Goal: Task Accomplishment & Management: Use online tool/utility

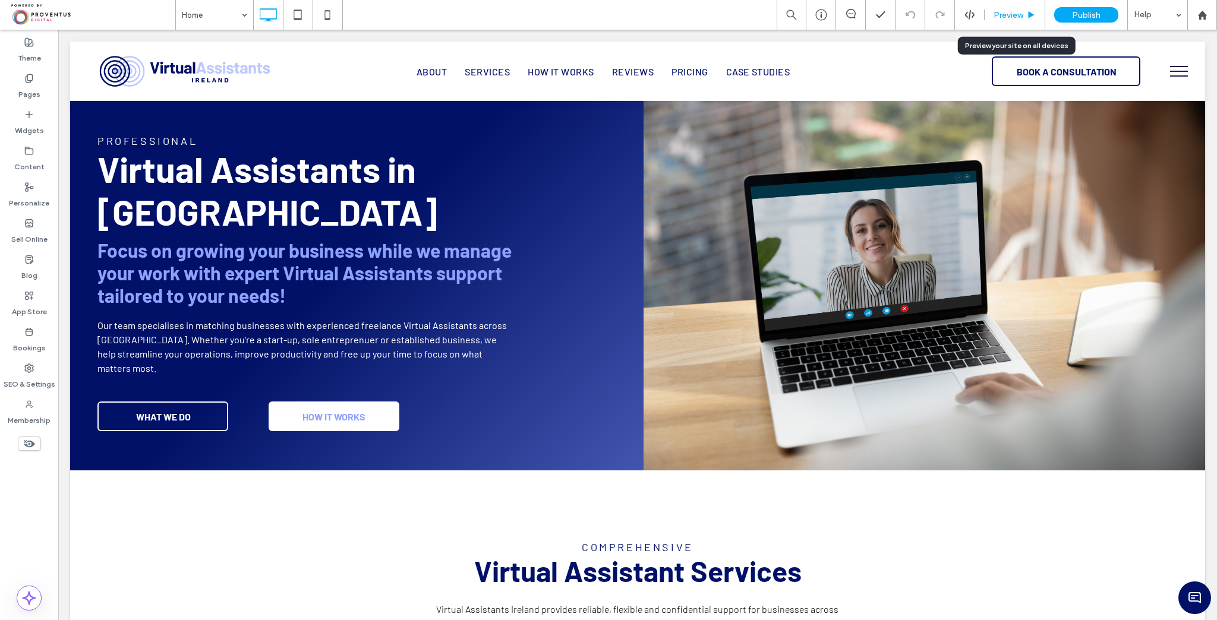
click at [996, 13] on span "Preview" at bounding box center [1008, 15] width 30 height 10
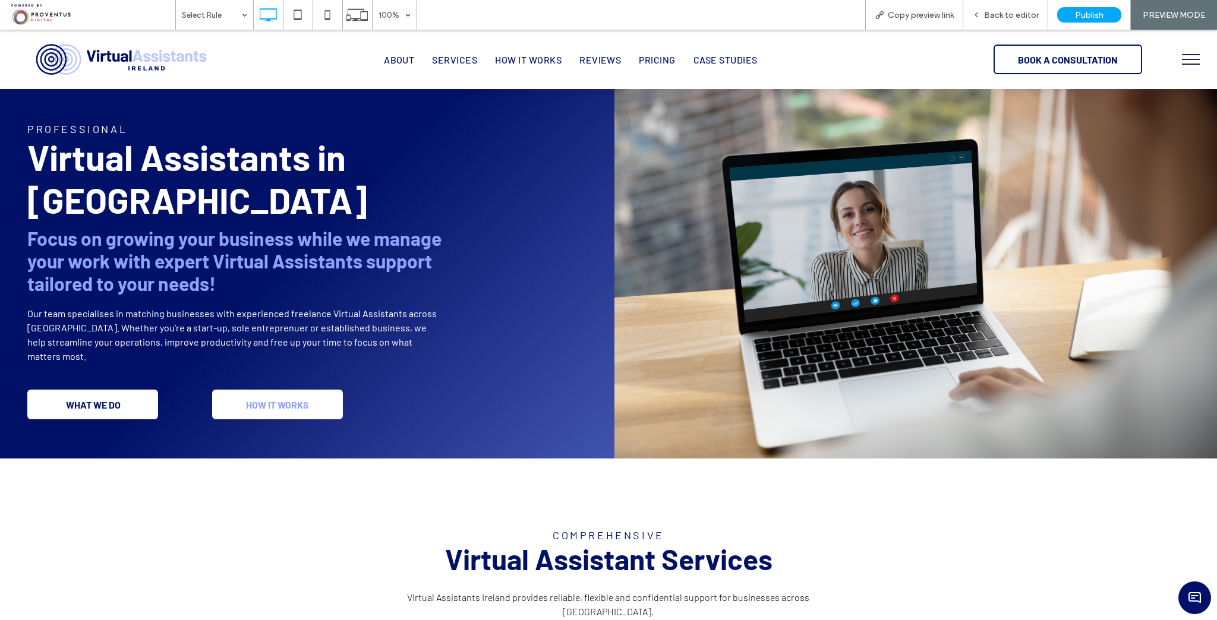
click at [97, 393] on span "WHAT WE DO" at bounding box center [93, 404] width 63 height 23
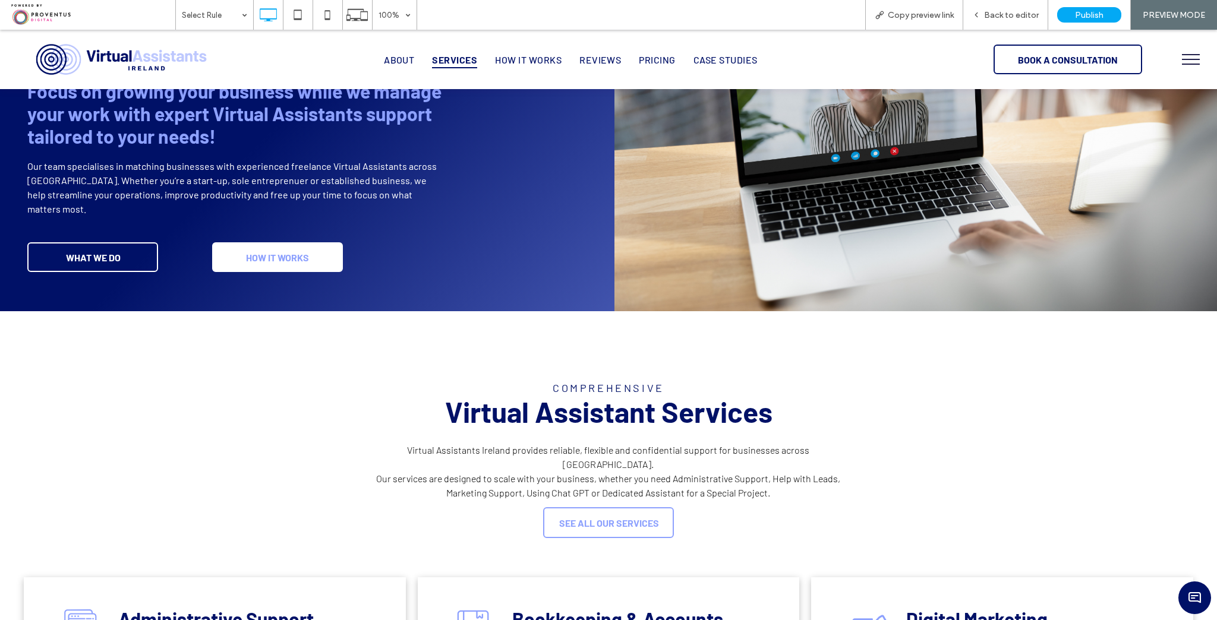
scroll to position [140, 0]
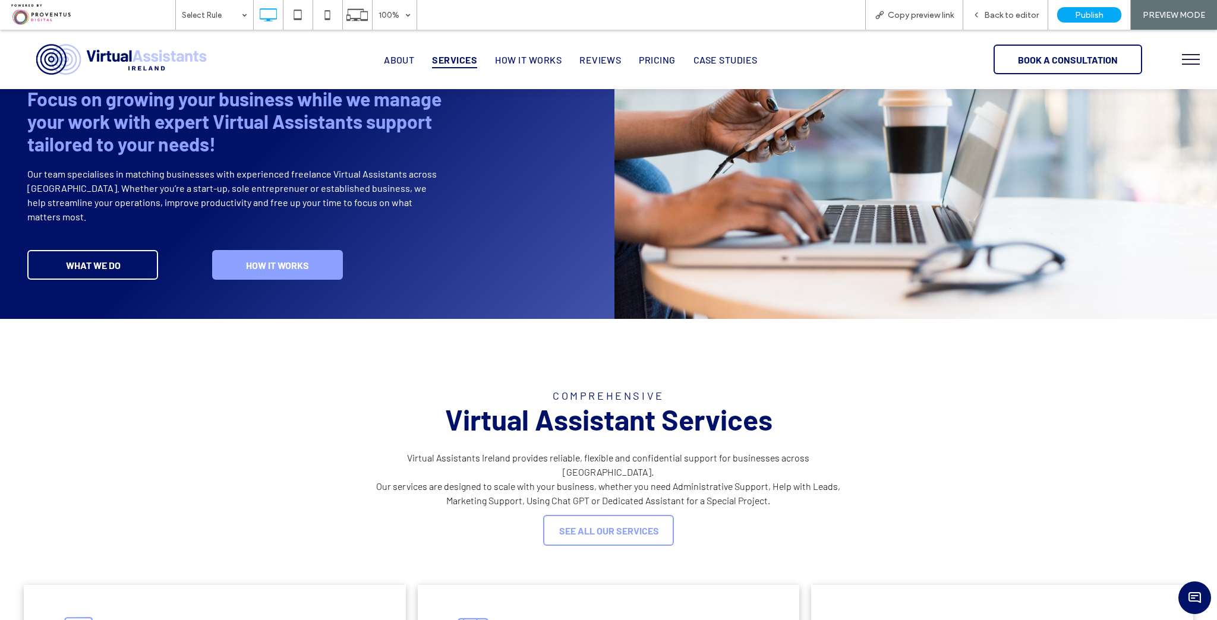
click at [250, 254] on span "HOW IT WORKS" at bounding box center [277, 265] width 71 height 23
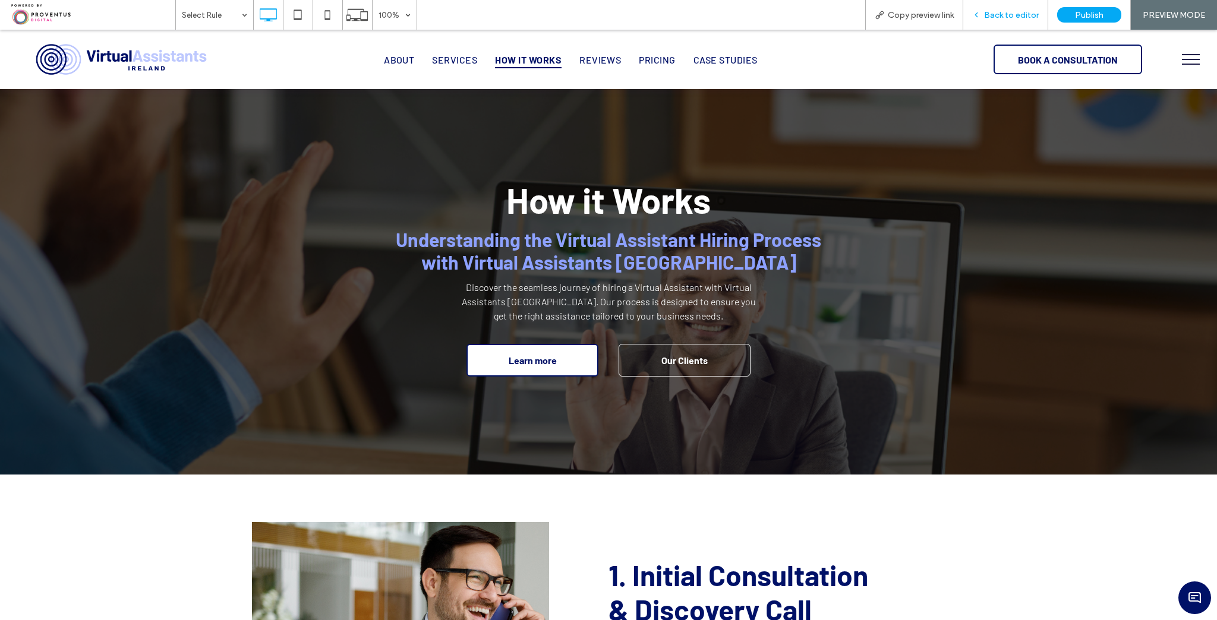
click at [1016, 12] on span "Back to editor" at bounding box center [1011, 15] width 55 height 10
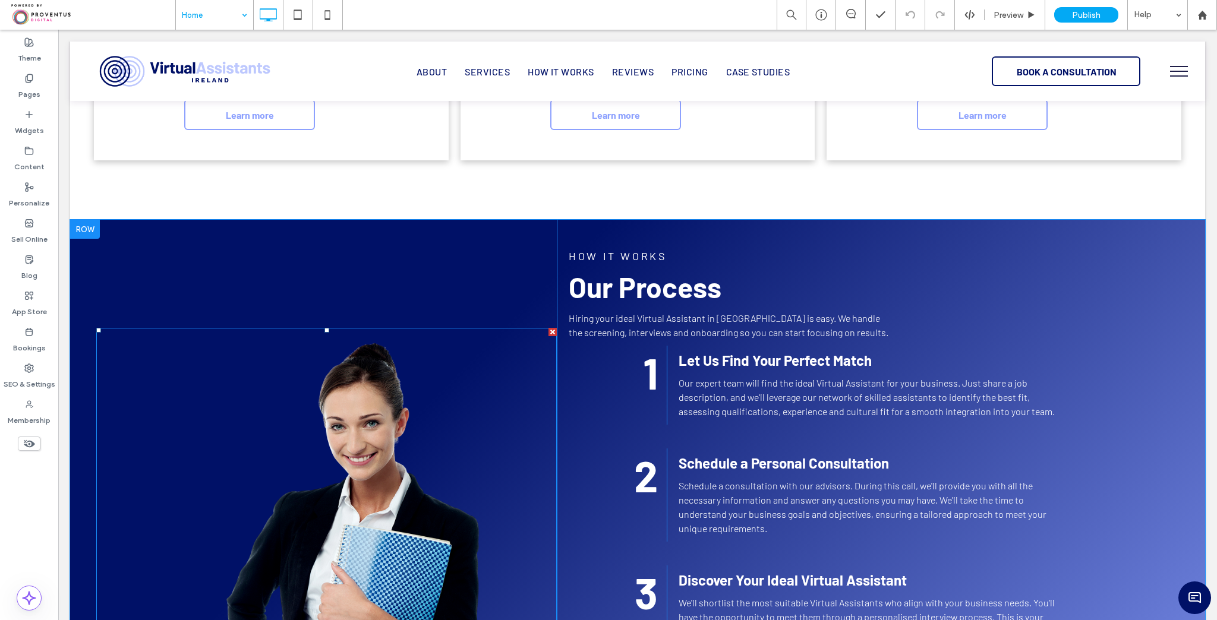
scroll to position [1188, 0]
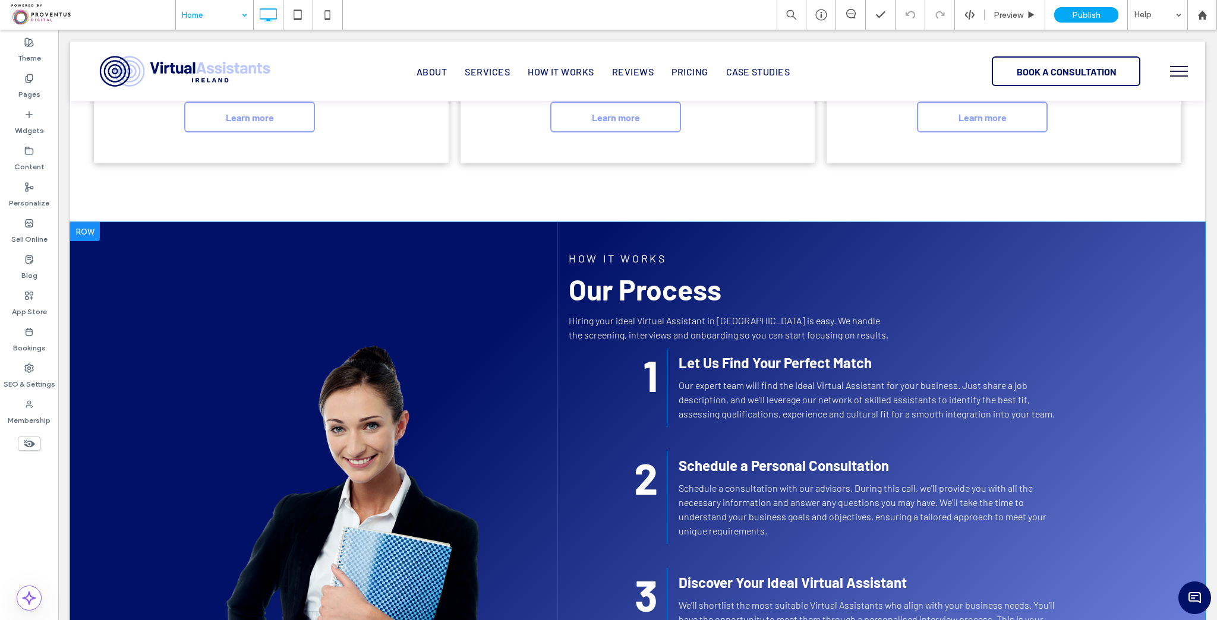
click at [92, 222] on div at bounding box center [85, 231] width 30 height 19
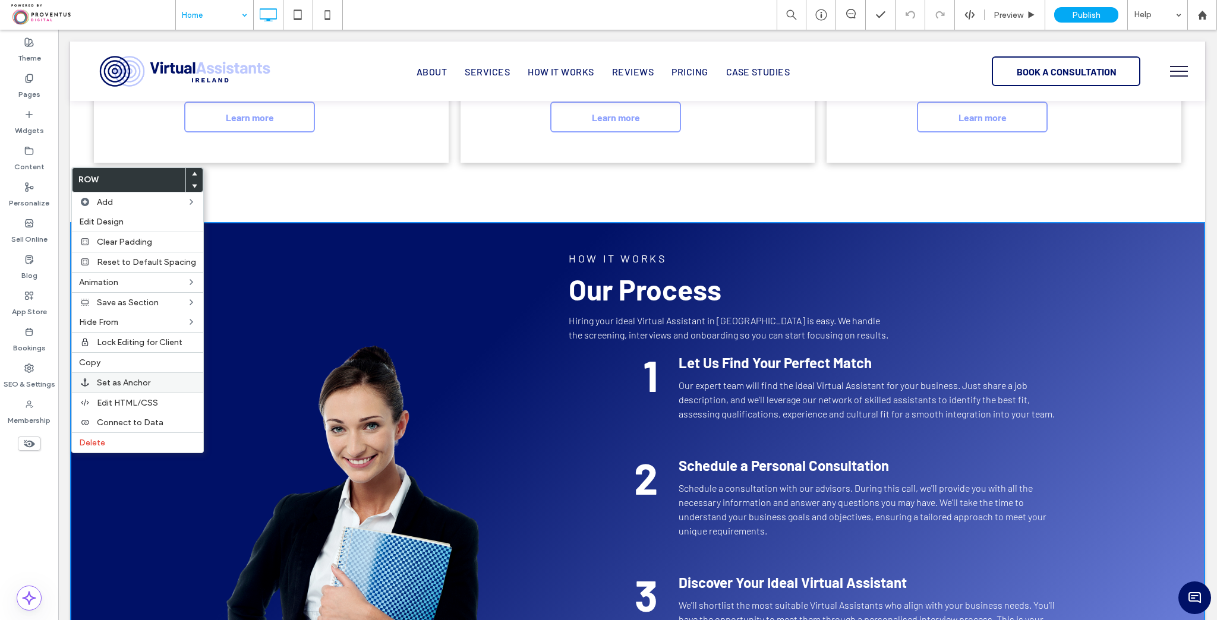
click at [134, 373] on div "Set as Anchor" at bounding box center [137, 383] width 131 height 20
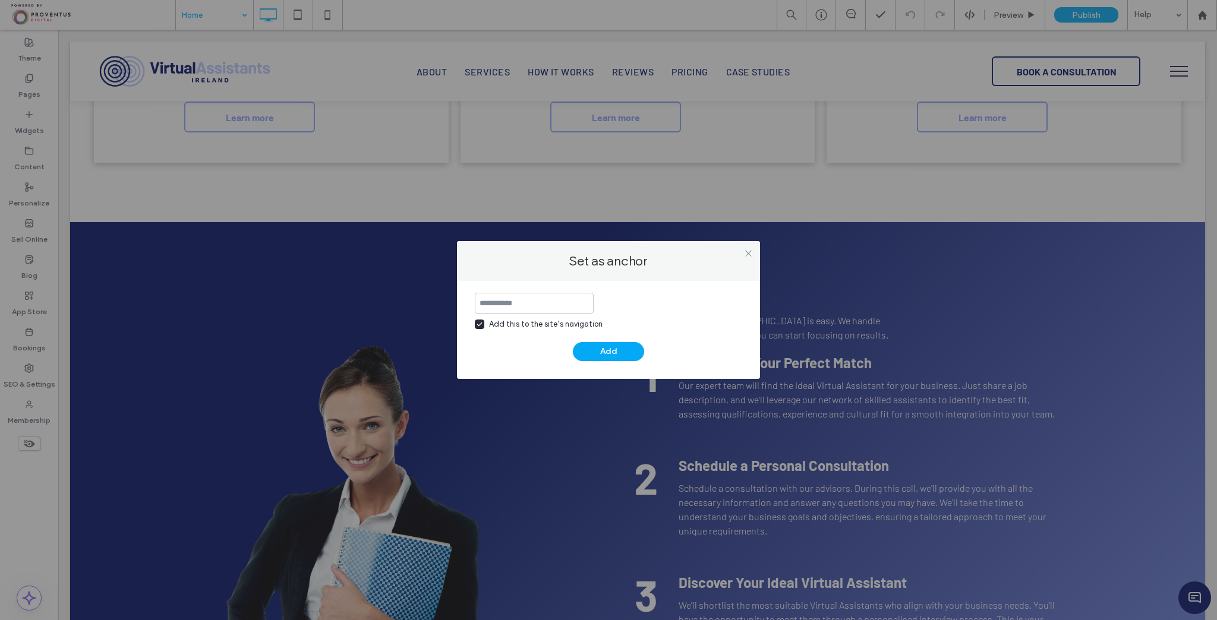
click at [522, 318] on div "Add this to the site’s navigation" at bounding box center [608, 311] width 267 height 37
click at [523, 321] on div "Add this to the site’s navigation" at bounding box center [545, 324] width 113 height 12
click at [530, 302] on input at bounding box center [534, 303] width 119 height 21
type input "*******"
click at [596, 348] on button "Add" at bounding box center [608, 351] width 71 height 19
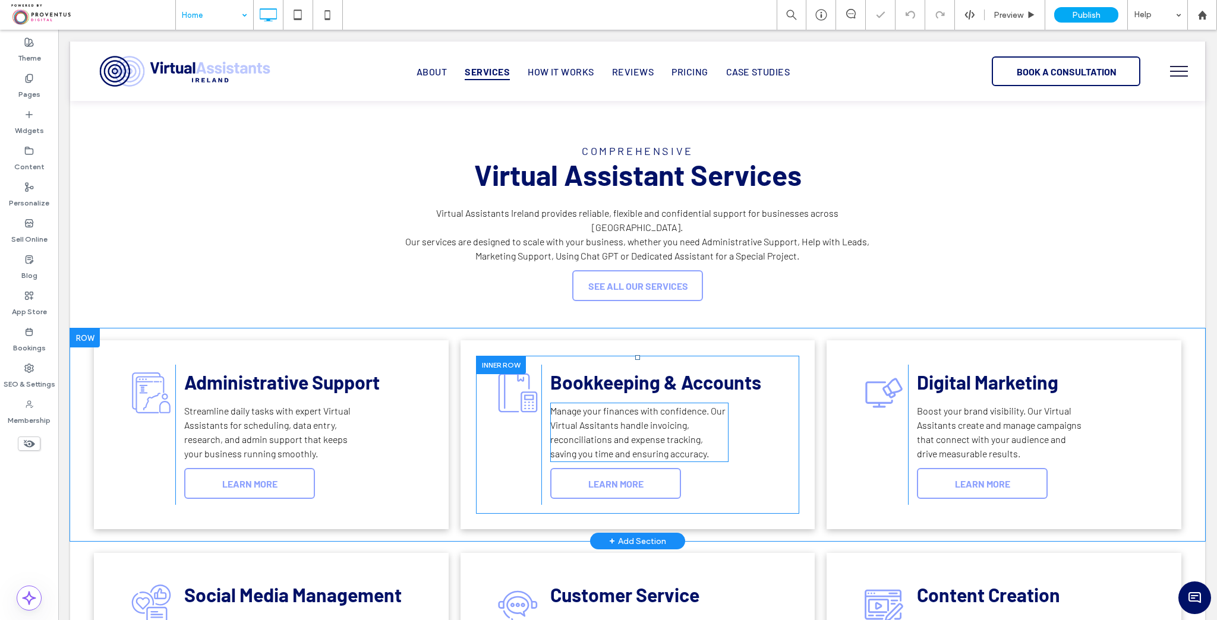
scroll to position [95, 0]
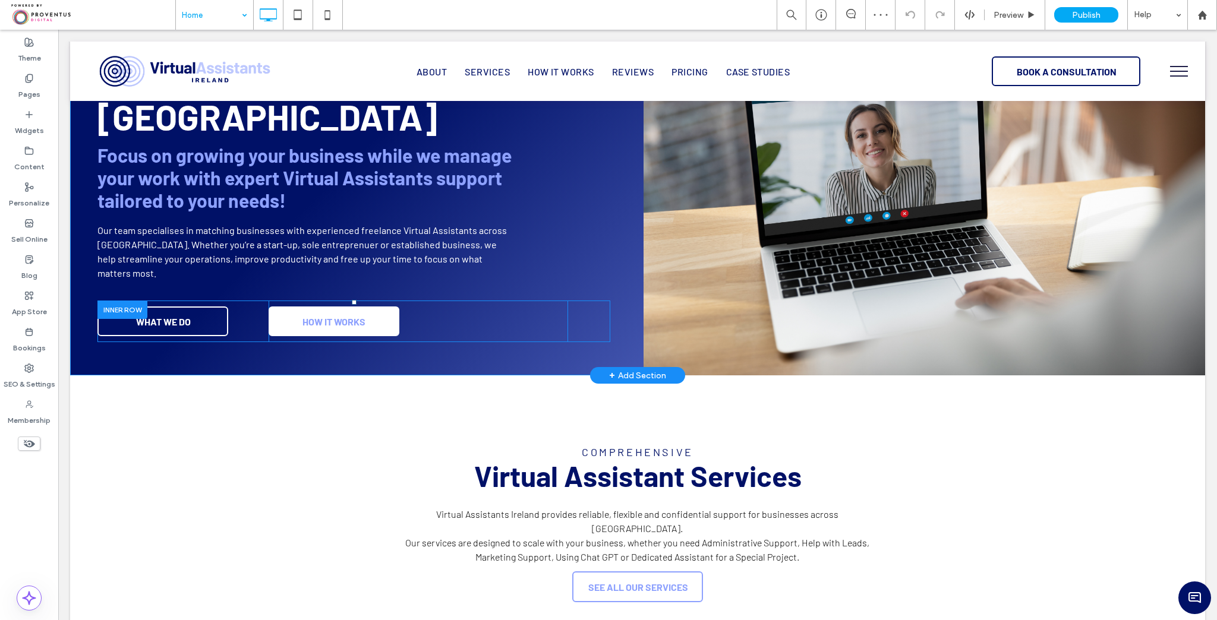
click at [334, 301] on div "HOW IT WORKS Click To Paste" at bounding box center [418, 322] width 299 height 42
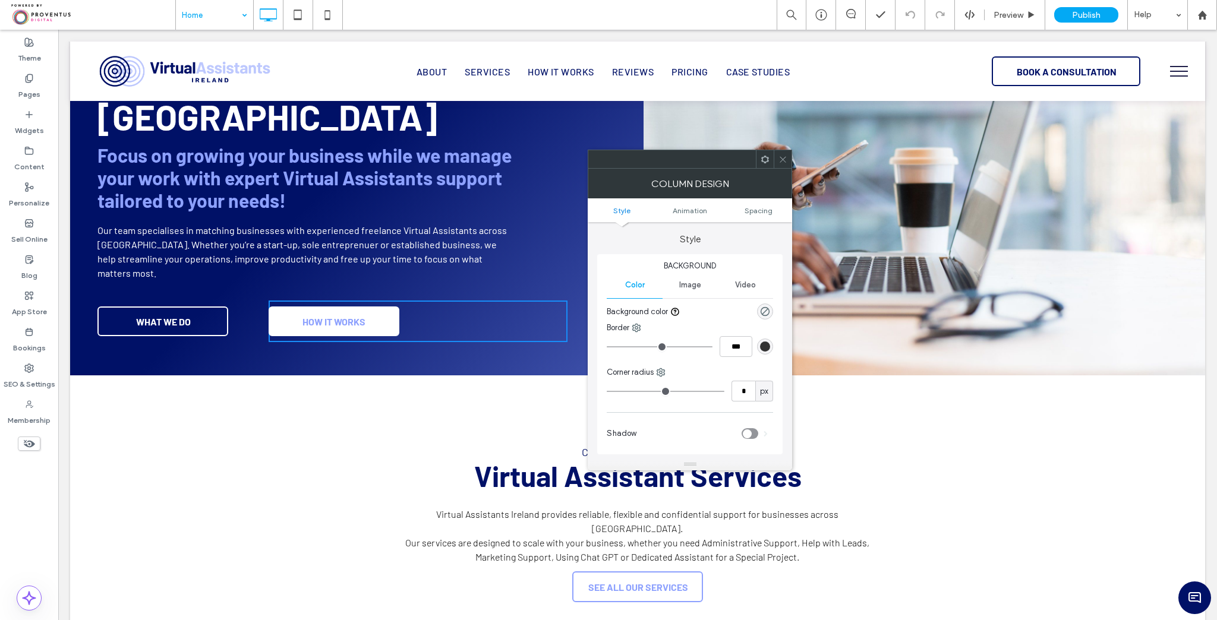
click at [783, 159] on use at bounding box center [783, 159] width 6 height 6
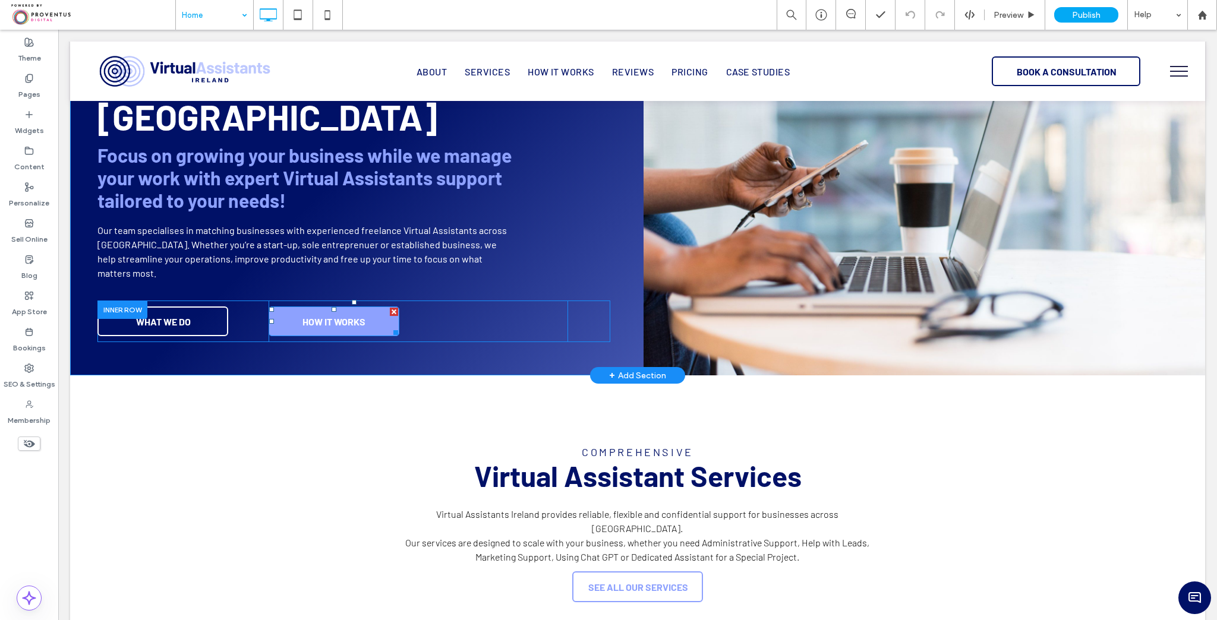
click at [368, 310] on span "HOW IT WORKS" at bounding box center [333, 321] width 71 height 23
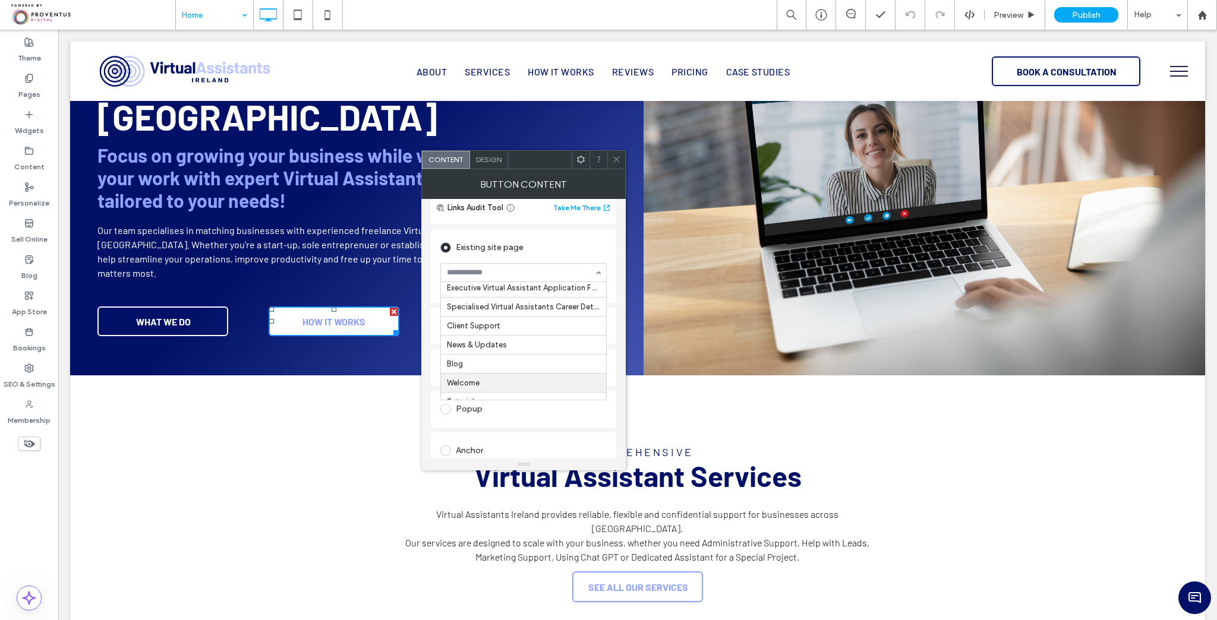
scroll to position [589, 0]
click at [517, 446] on div "Anchor" at bounding box center [523, 450] width 166 height 19
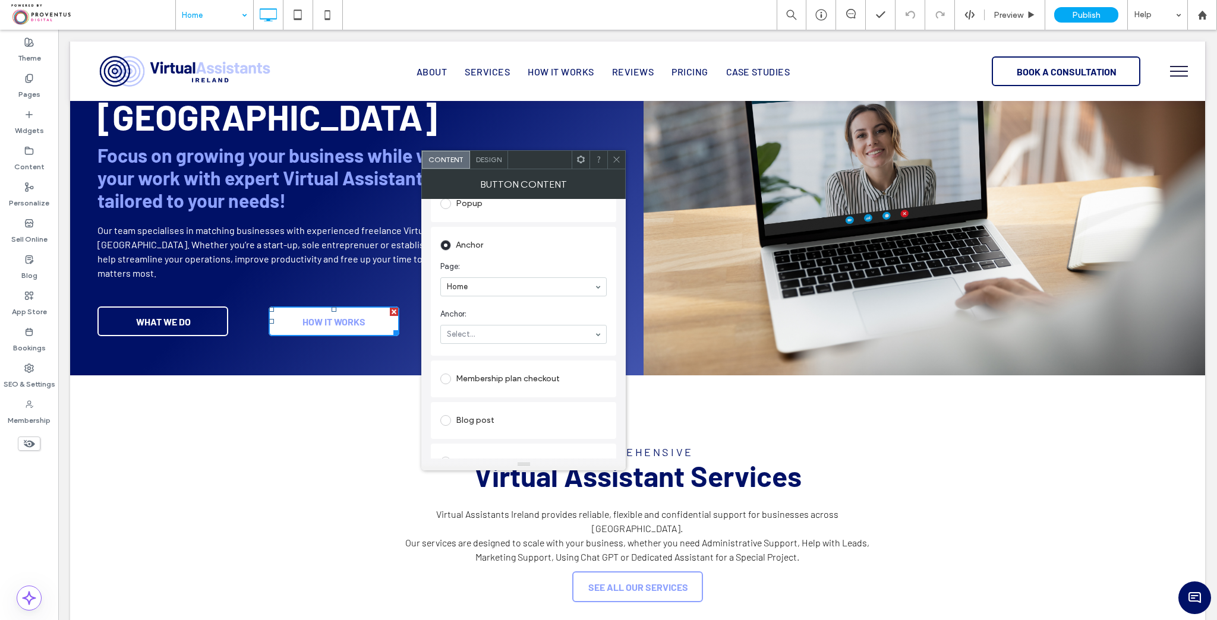
scroll to position [285, 0]
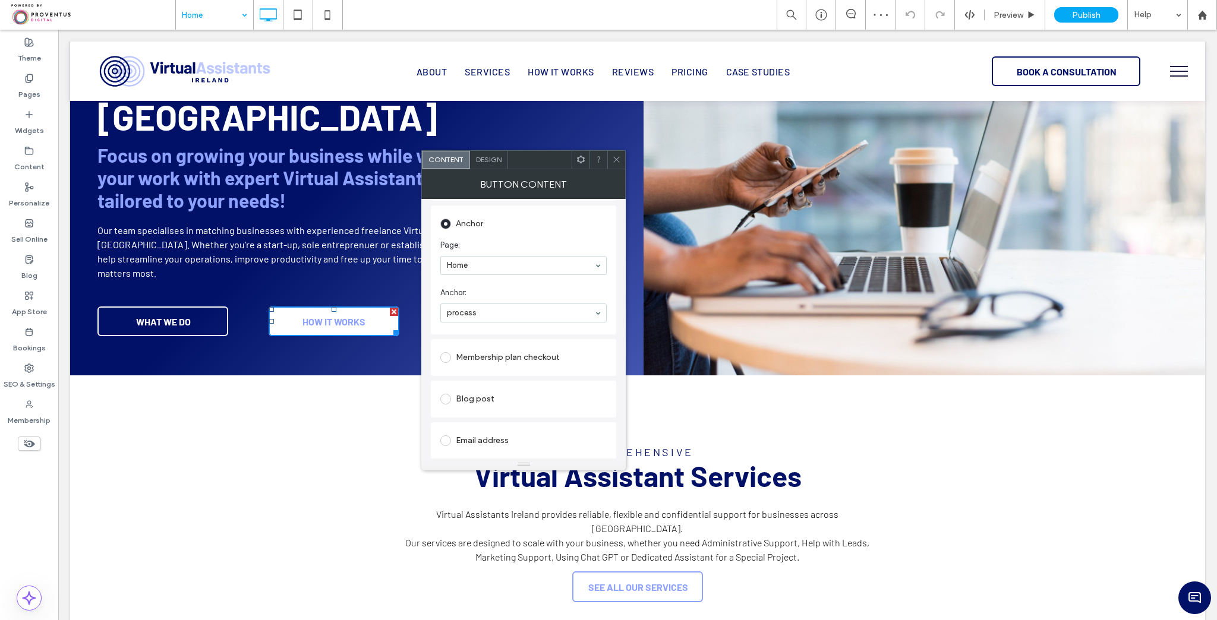
click at [617, 157] on icon at bounding box center [616, 159] width 9 height 9
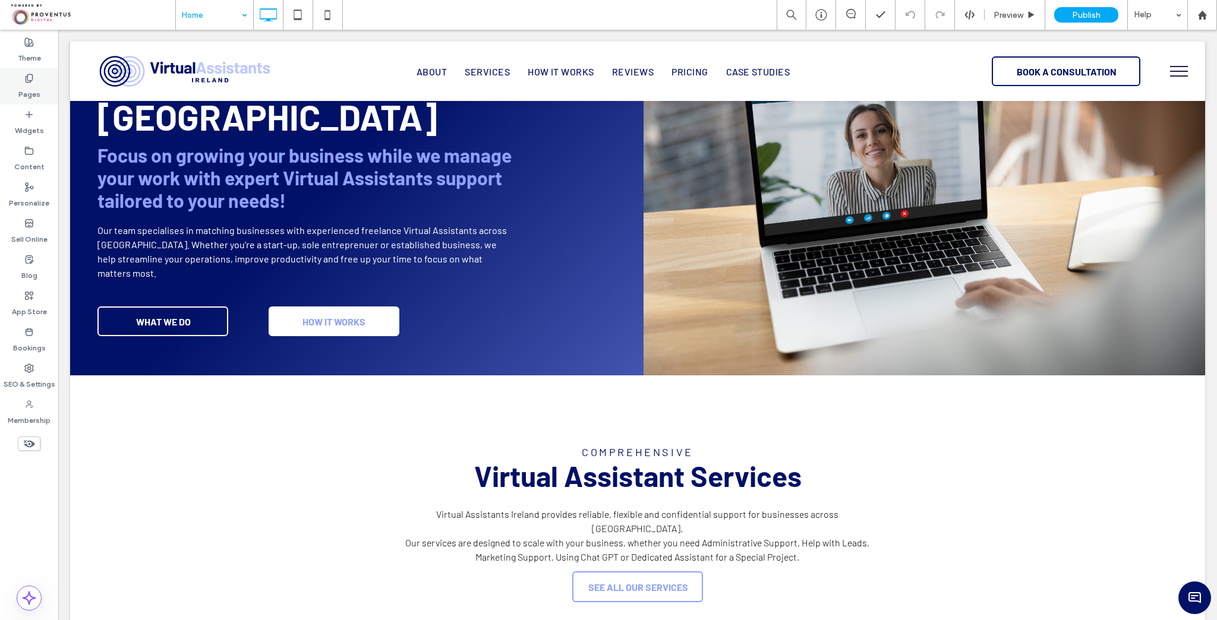
click at [29, 89] on label "Pages" at bounding box center [29, 91] width 22 height 17
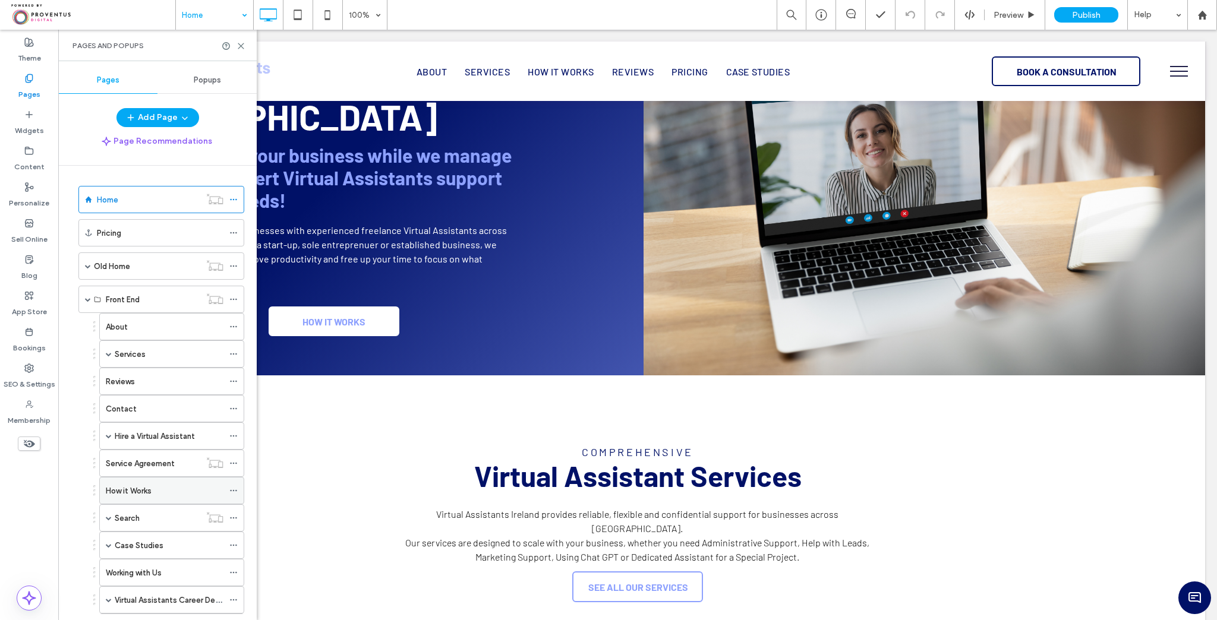
click at [234, 487] on icon at bounding box center [233, 491] width 8 height 8
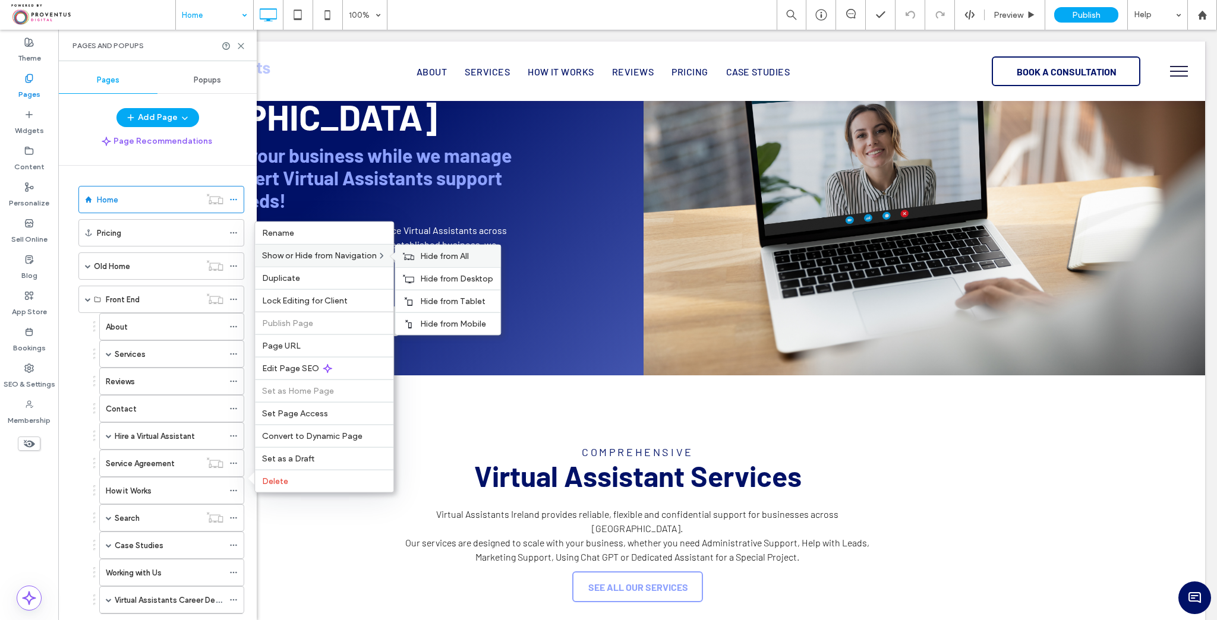
click at [425, 260] on span "Hide from All" at bounding box center [444, 256] width 49 height 10
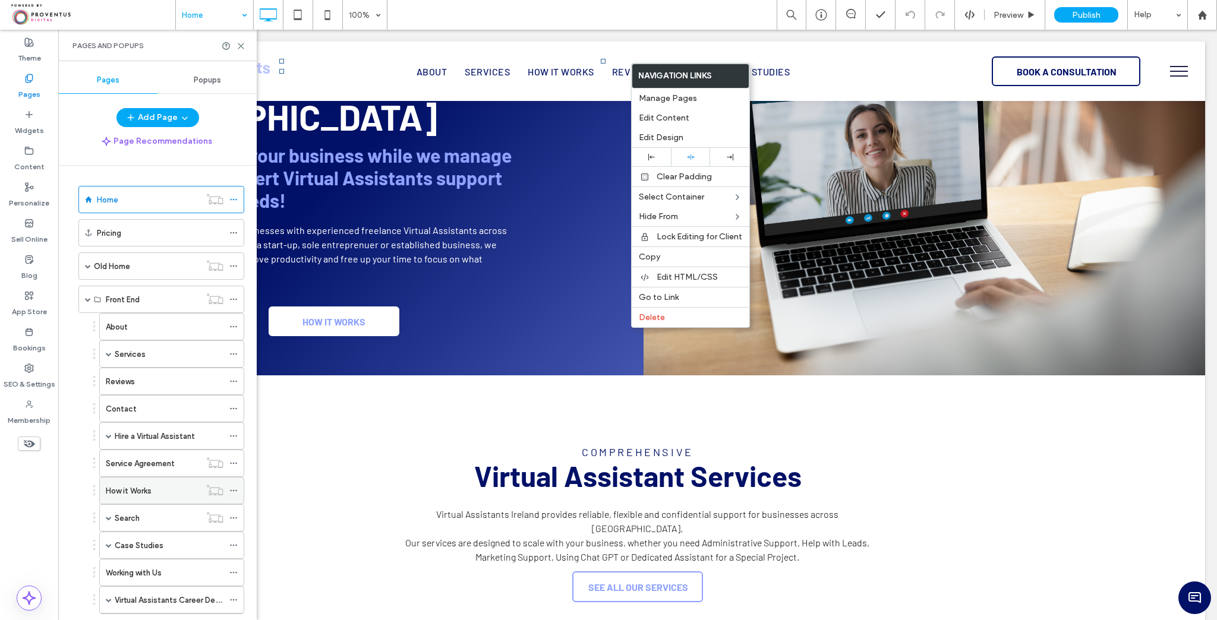
click at [236, 487] on icon at bounding box center [233, 491] width 8 height 8
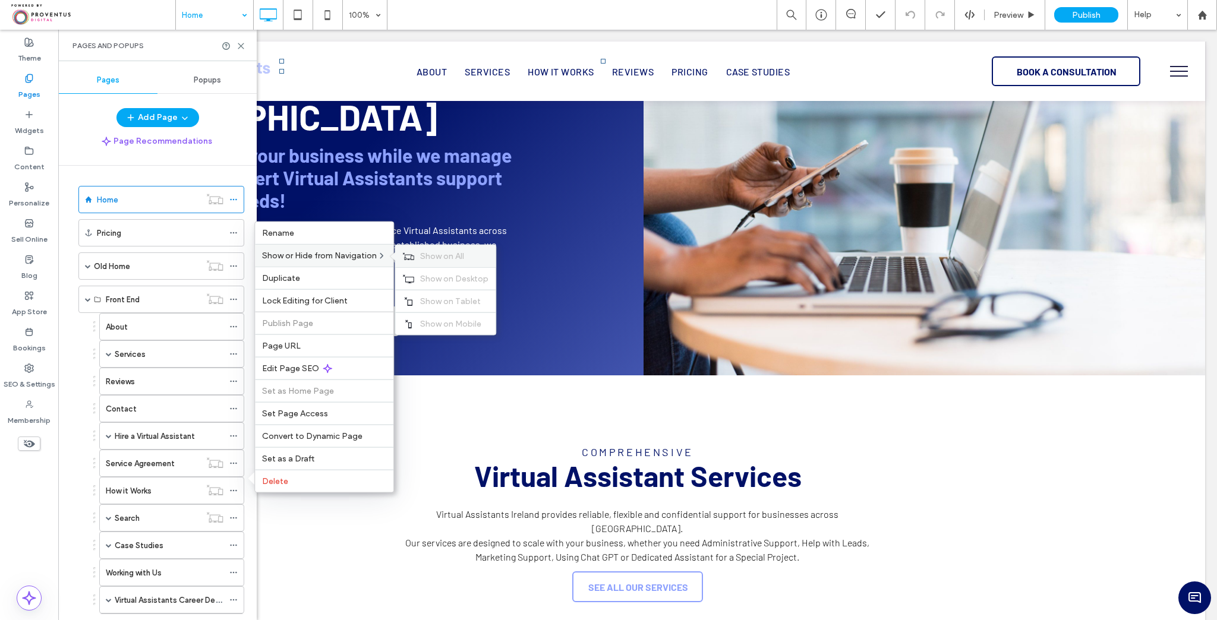
click at [442, 257] on span "Show on All" at bounding box center [442, 256] width 44 height 10
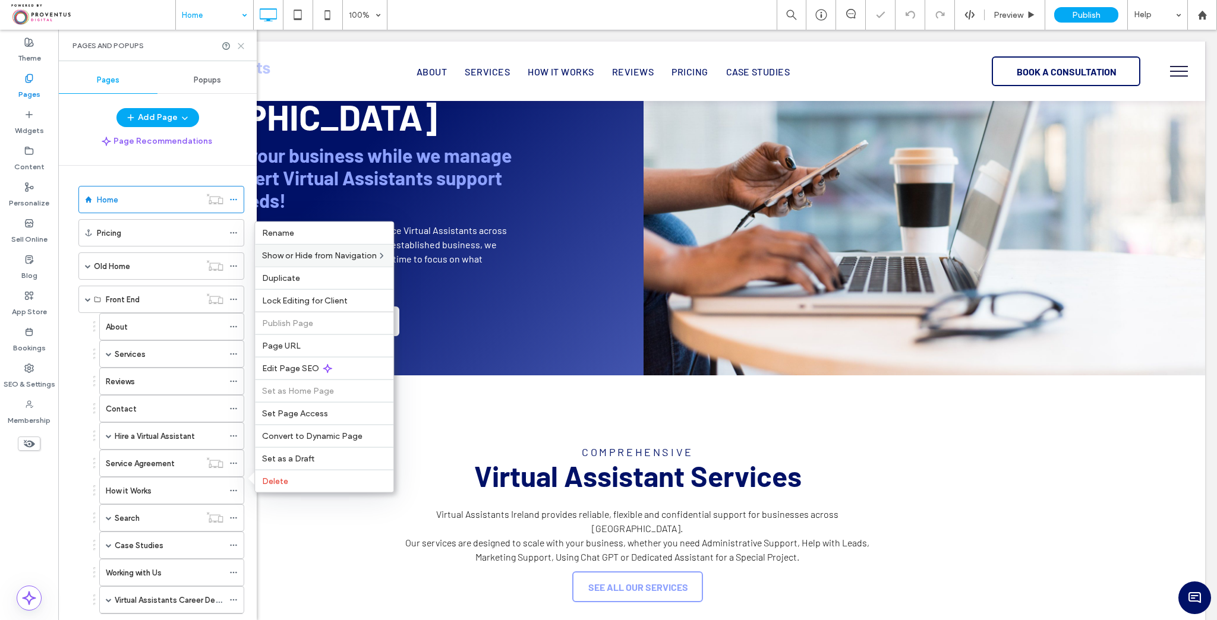
click at [239, 43] on icon at bounding box center [240, 46] width 9 height 9
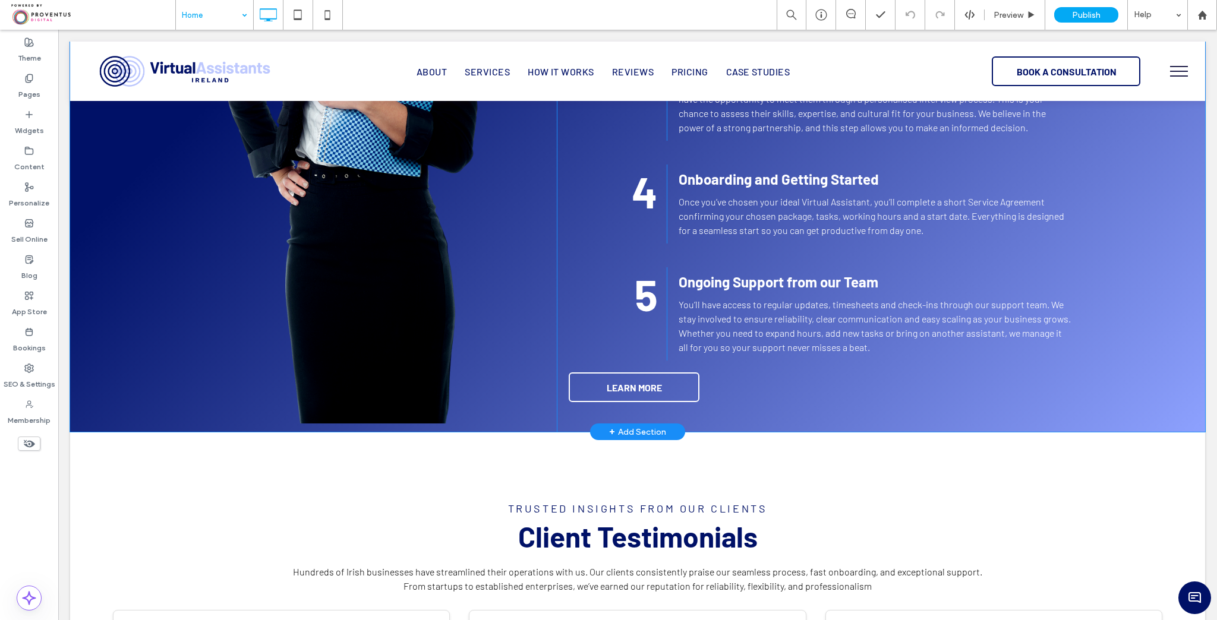
scroll to position [1616, 0]
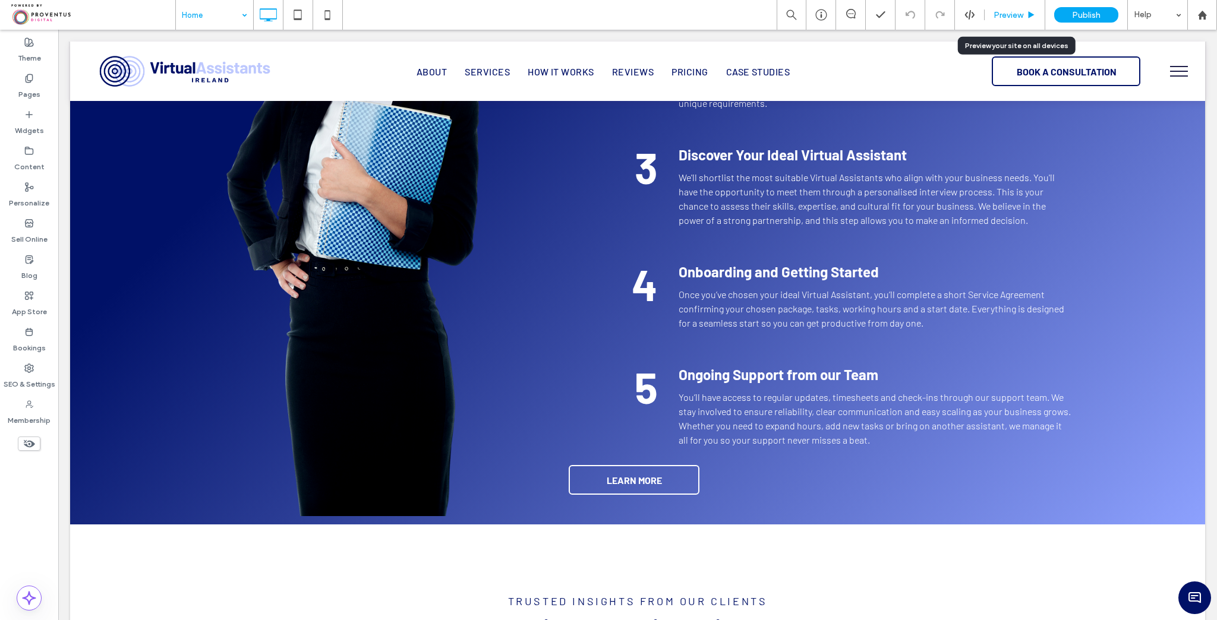
click at [1018, 10] on span "Preview" at bounding box center [1008, 15] width 30 height 10
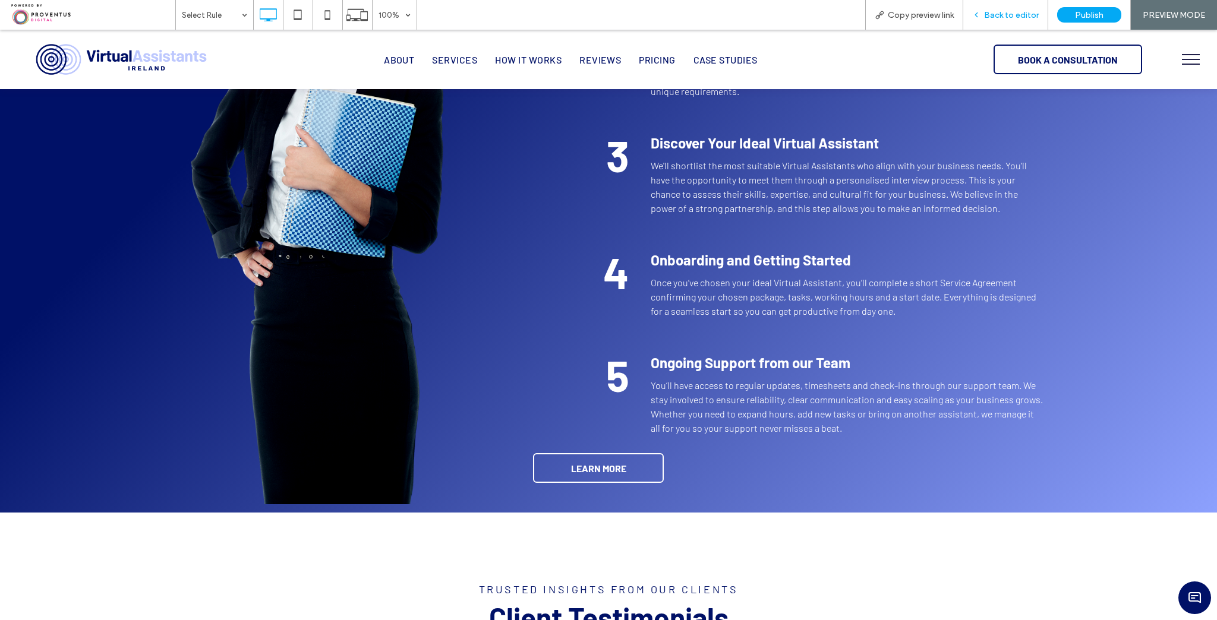
click at [980, 17] on icon at bounding box center [976, 15] width 8 height 8
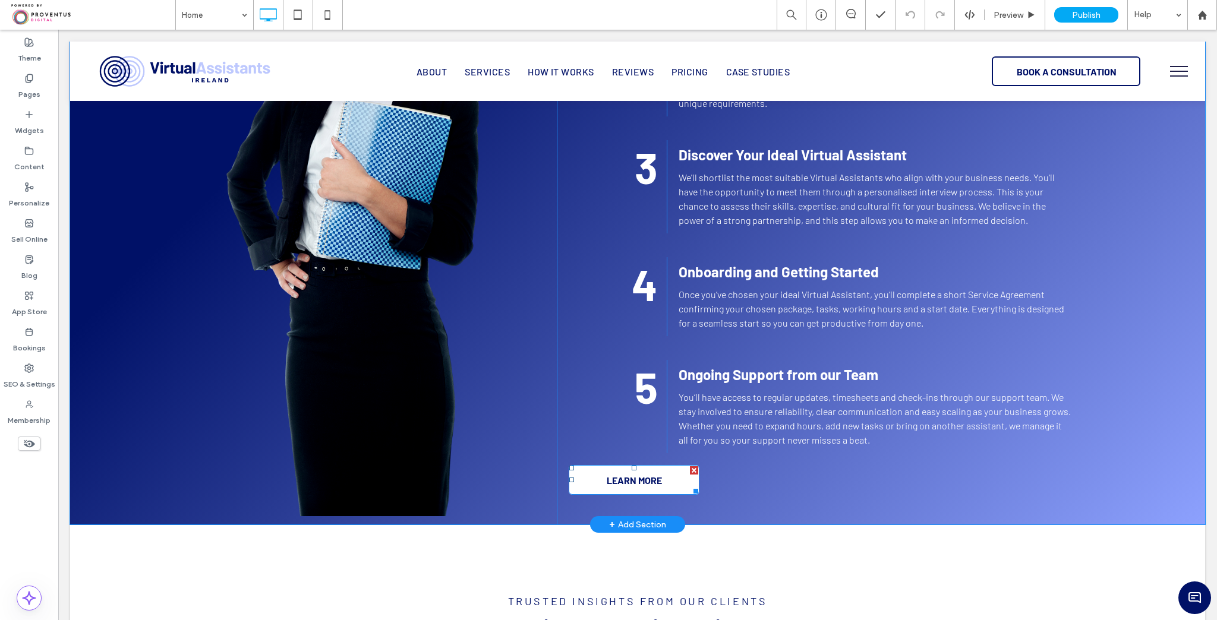
click at [670, 465] on link "LEARN MORE" at bounding box center [634, 480] width 131 height 30
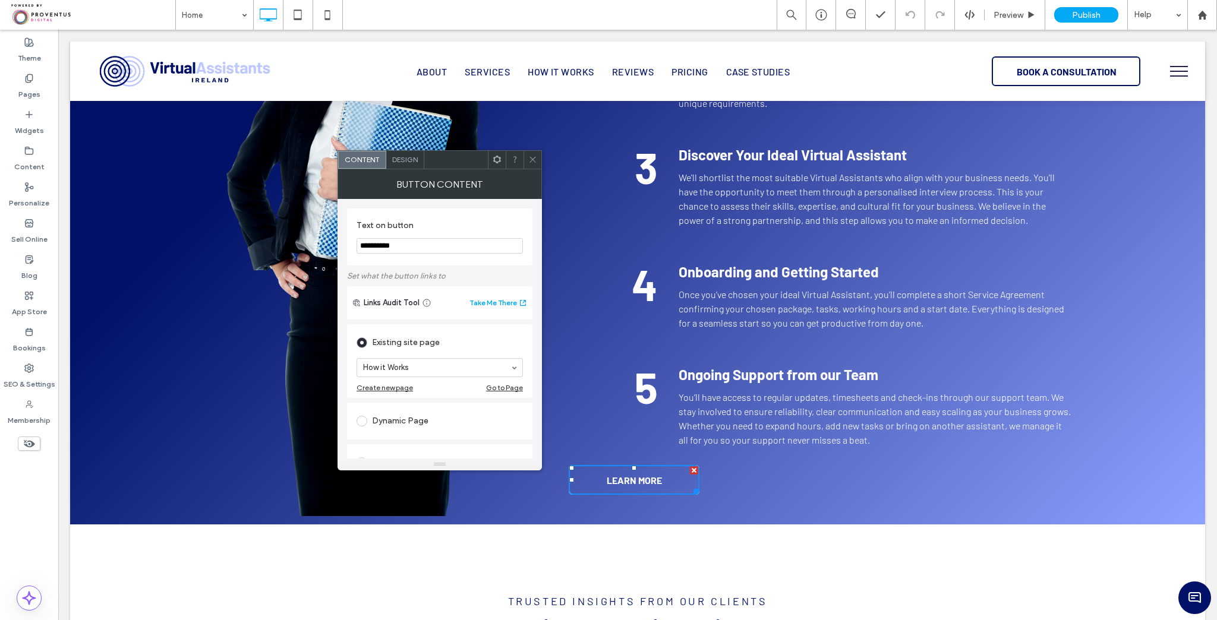
click at [538, 156] on div at bounding box center [532, 160] width 18 height 18
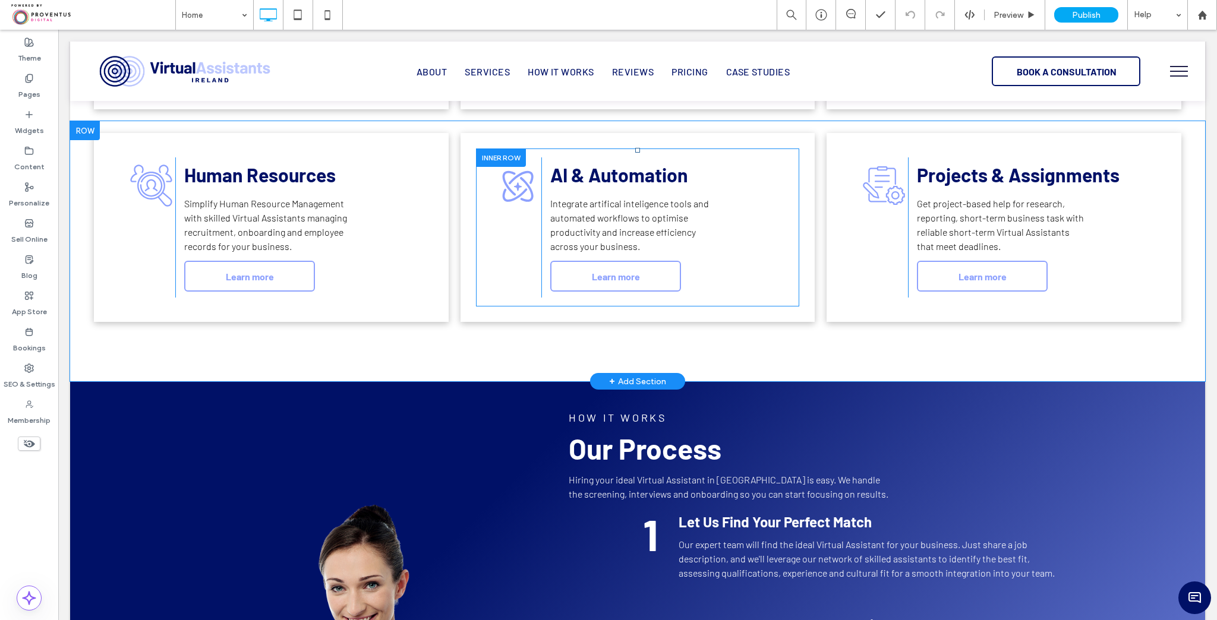
scroll to position [1283, 0]
